Goal: Task Accomplishment & Management: Complete application form

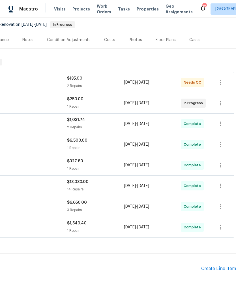
scroll to position [54, 84]
click at [218, 269] on div "Create Line Item" at bounding box center [218, 268] width 35 height 5
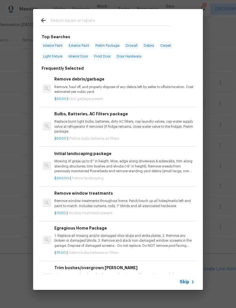
click at [55, 24] on input "text" at bounding box center [111, 21] width 120 height 8
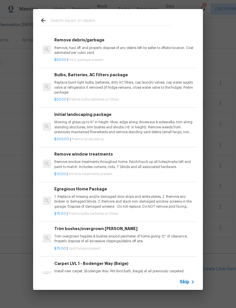
scroll to position [38, 0]
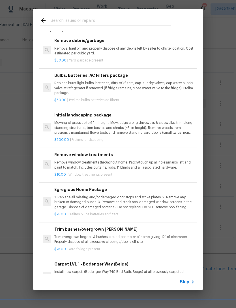
click at [190, 149] on div "Remove window treatments Remove window treatments throughout home. Patch/touch …" at bounding box center [118, 164] width 158 height 37
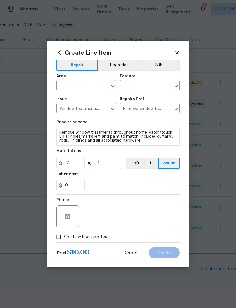
click at [81, 83] on input "text" at bounding box center [78, 85] width 44 height 9
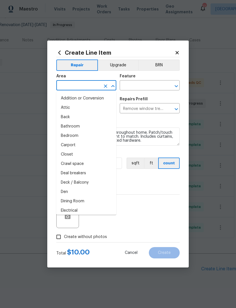
click at [179, 50] on icon at bounding box center [177, 52] width 5 height 5
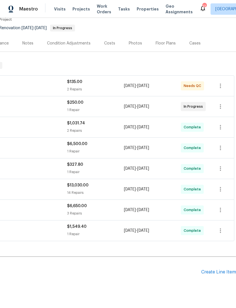
scroll to position [51, 84]
click at [220, 266] on div "Pending Line Items Create Line Item" at bounding box center [76, 272] width 320 height 26
click at [224, 269] on div "Create Line Item" at bounding box center [218, 271] width 35 height 5
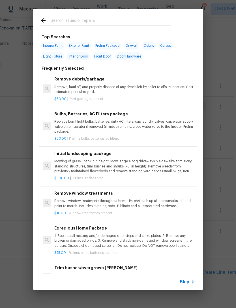
click at [189, 283] on span "Skip" at bounding box center [185, 282] width 10 height 6
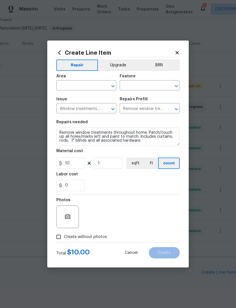
click at [100, 86] on input "text" at bounding box center [78, 85] width 44 height 9
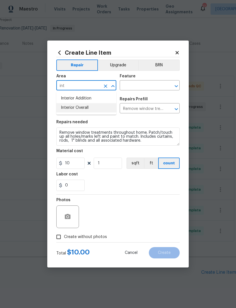
click at [93, 104] on li "Interior Overall" at bounding box center [86, 107] width 60 height 9
type input "Interior Overall"
click at [155, 82] on input "text" at bounding box center [142, 85] width 44 height 9
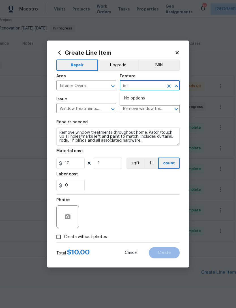
type input "i"
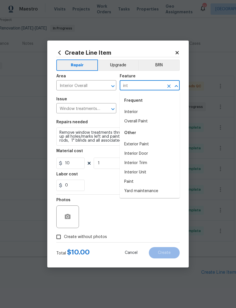
click at [138, 110] on li "Interior" at bounding box center [150, 111] width 60 height 9
type input "Interior"
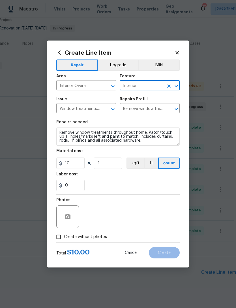
click at [93, 103] on div "Issue" at bounding box center [86, 100] width 60 height 7
click at [107, 107] on icon "Clear" at bounding box center [106, 109] width 6 height 6
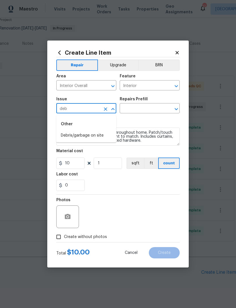
click at [66, 131] on li "Debris/garbage on site" at bounding box center [86, 135] width 60 height 9
type input "Debris/garbage on site"
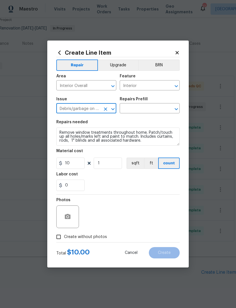
click at [131, 108] on input "text" at bounding box center [142, 108] width 44 height 9
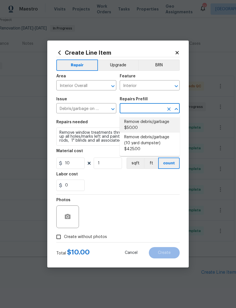
click at [133, 121] on li "Remove debris/garbage $50.00" at bounding box center [150, 124] width 60 height 15
type input "Remove debris/garbage $50.00"
type textarea "Remove, haul off, and properly dispose of any debris left by seller to offsite …"
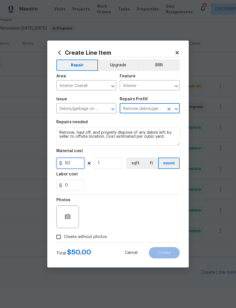
click at [71, 161] on input "50" at bounding box center [70, 162] width 28 height 11
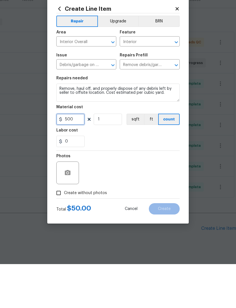
type input "500"
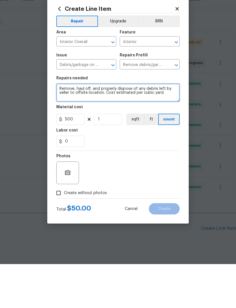
click at [170, 127] on textarea "Remove, haul off, and properly dispose of any debris left by seller to offsite …" at bounding box center [117, 136] width 123 height 18
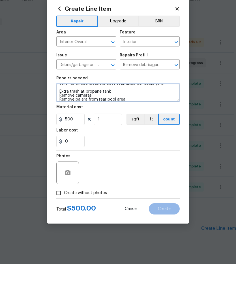
scroll to position [13, 0]
click at [75, 127] on textarea "Remove, haul off, and properly dispose of any debris left by seller to offsite …" at bounding box center [117, 136] width 123 height 18
click at [83, 127] on textarea "Remove, haul off, and properly dispose of any debris left by seller to offsite …" at bounding box center [117, 136] width 123 height 18
click at [88, 127] on textarea "Remove, haul off, and properly dispose of any debris left by seller to offsite …" at bounding box center [117, 136] width 123 height 18
click at [131, 127] on textarea "Remove, haul off, and properly dispose of any debris left by seller to offsite …" at bounding box center [117, 136] width 123 height 18
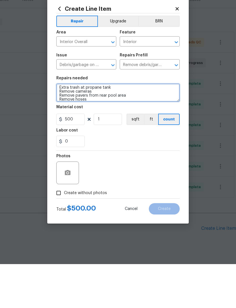
scroll to position [24, 0]
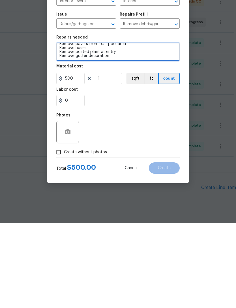
type textarea "Remove, haul off, and properly dispose of any debris left by seller to offsite …"
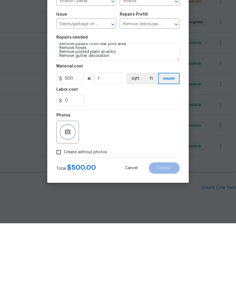
click at [67, 214] on icon "button" at bounding box center [68, 216] width 6 height 5
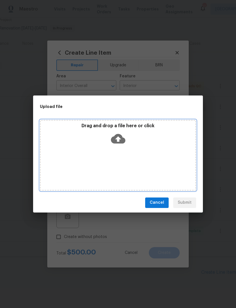
click at [120, 138] on icon at bounding box center [118, 139] width 14 height 10
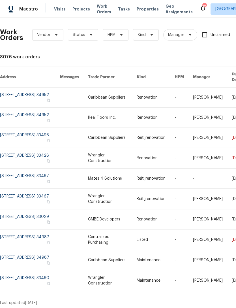
click at [98, 5] on span "Work Orders" at bounding box center [104, 8] width 14 height 11
